Goal: Download file/media

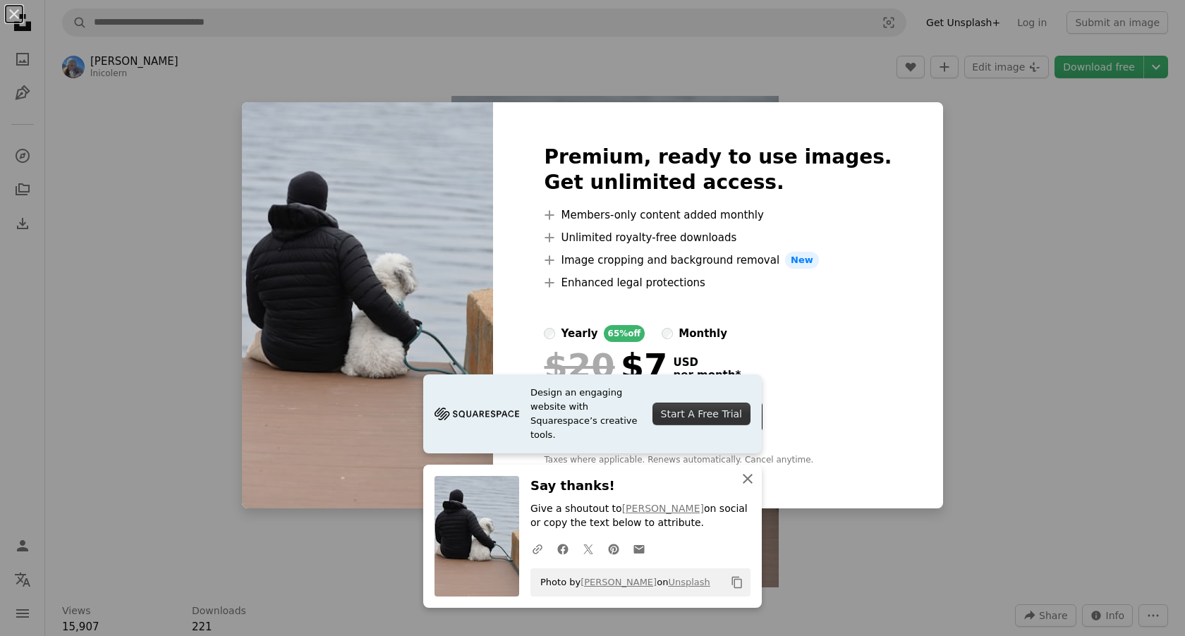
click at [743, 478] on icon "button" at bounding box center [748, 479] width 10 height 10
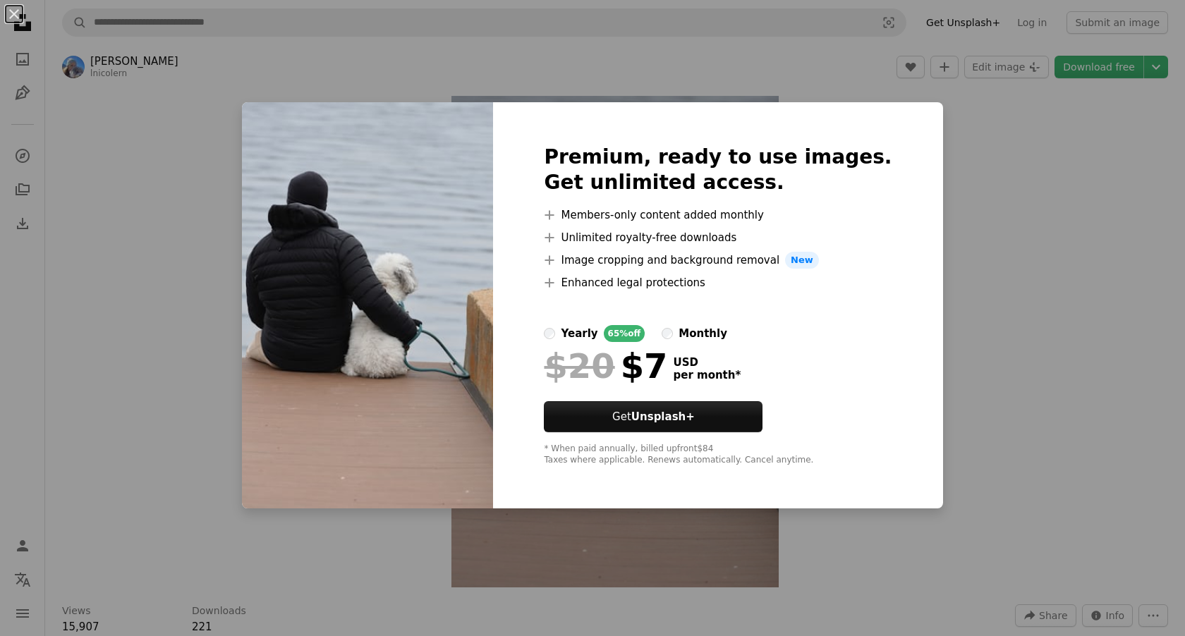
click at [993, 352] on div "An X shape Premium, ready to use images. Get unlimited access. A plus sign Memb…" at bounding box center [592, 318] width 1185 height 636
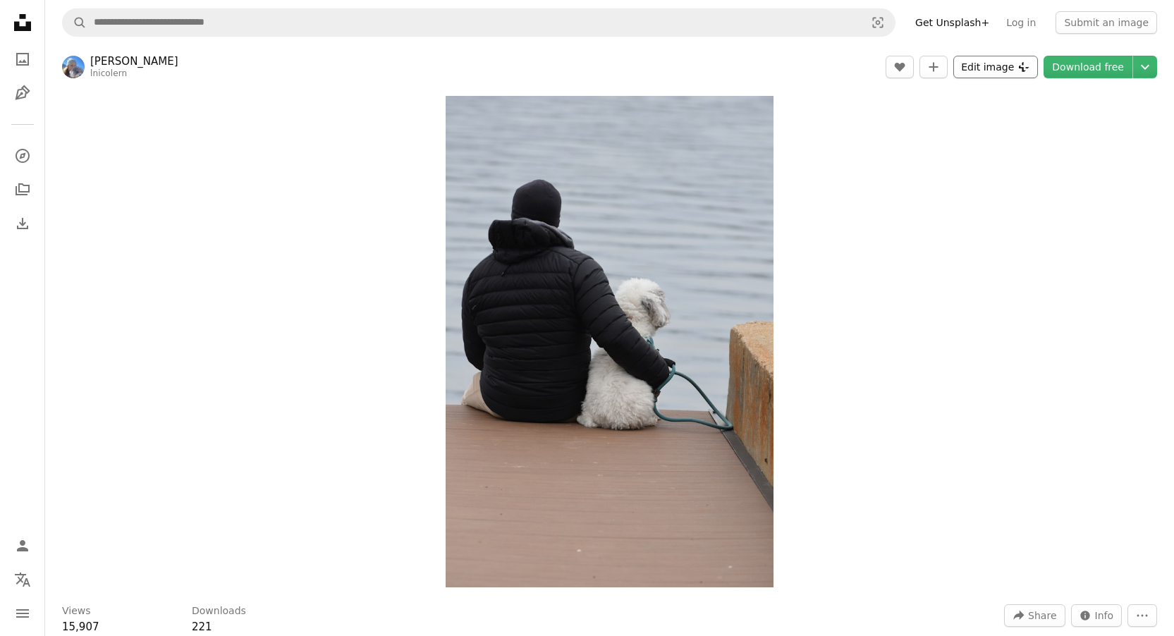
click at [988, 69] on button "Edit image Plus sign for Unsplash+" at bounding box center [996, 67] width 85 height 23
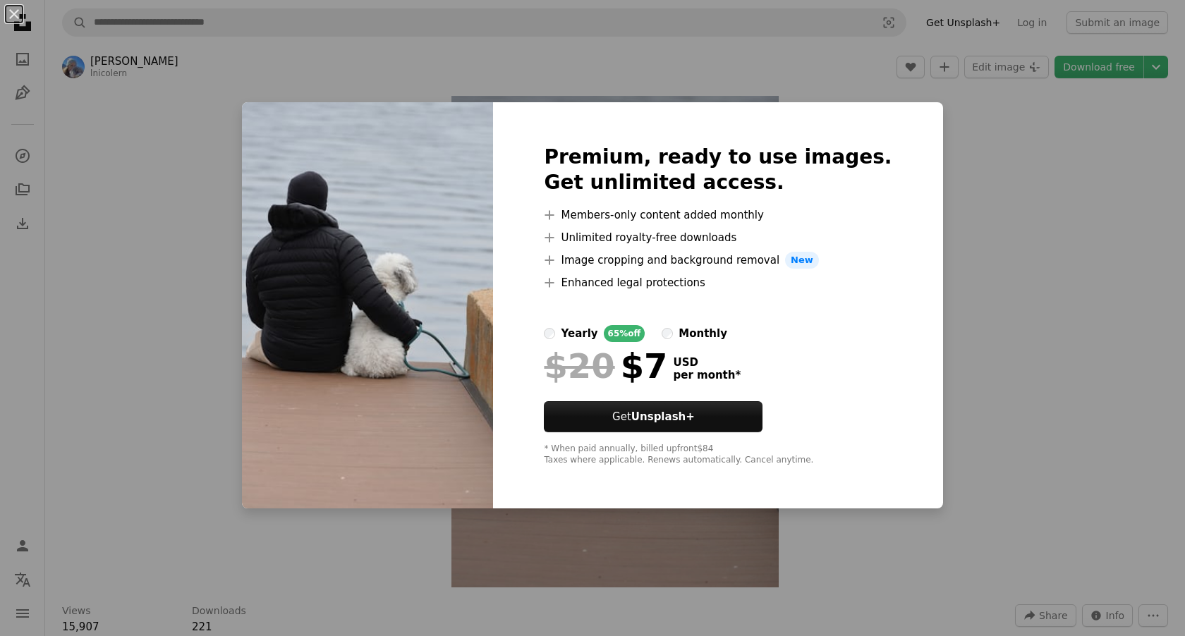
click at [942, 230] on div "An X shape Premium, ready to use images. Get unlimited access. A plus sign Memb…" at bounding box center [592, 318] width 1185 height 636
